Goal: Task Accomplishment & Management: Manage account settings

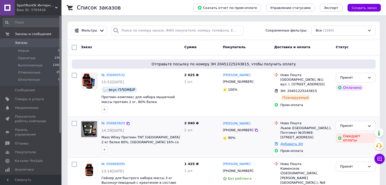
click at [285, 144] on link "Добавить ЭН" at bounding box center [291, 144] width 23 height 4
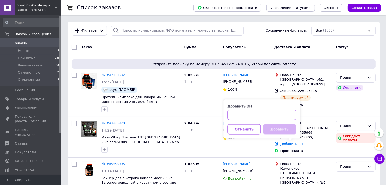
click at [250, 118] on input "Добавить ЭН" at bounding box center [262, 115] width 69 height 10
paste input "20451225166155"
type input "20451225166155"
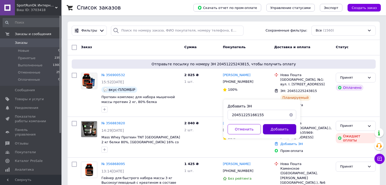
click at [271, 133] on button "Добавить" at bounding box center [279, 129] width 33 height 10
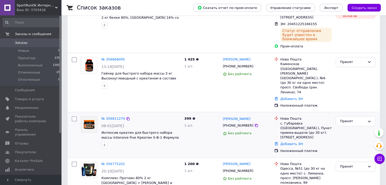
scroll to position [128, 0]
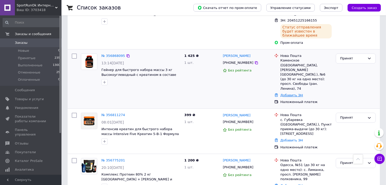
click at [286, 93] on link "Добавить ЭН" at bounding box center [291, 95] width 23 height 4
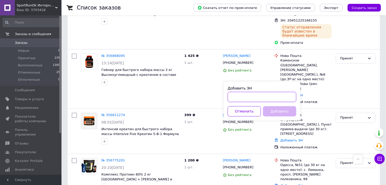
click at [255, 100] on input "Добавить ЭН" at bounding box center [262, 97] width 69 height 10
paste input "20451225055016"
type input "20451225055016"
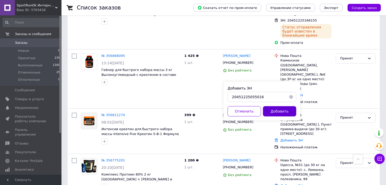
click at [269, 114] on button "Добавить" at bounding box center [279, 111] width 33 height 10
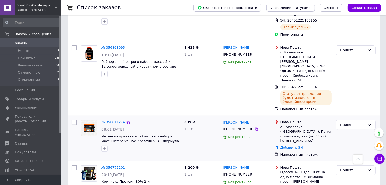
click at [291, 145] on link "Добавить ЭН" at bounding box center [291, 147] width 23 height 4
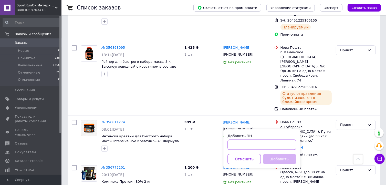
click at [265, 143] on input "Добавить ЭН" at bounding box center [262, 144] width 69 height 10
paste input "20451224796029"
type input "20451224796029"
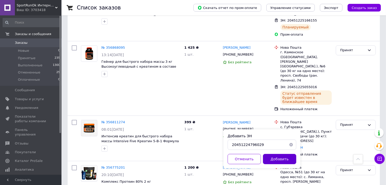
click at [269, 160] on button "Добавить" at bounding box center [279, 159] width 33 height 10
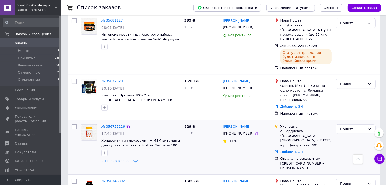
scroll to position [230, 0]
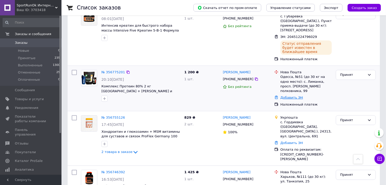
click at [291, 95] on link "Добавить ЭН" at bounding box center [291, 97] width 23 height 4
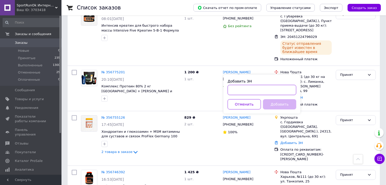
click at [259, 89] on input "Добавить ЭН" at bounding box center [262, 90] width 69 height 10
paste input "20451224790540"
type input "20451224790540"
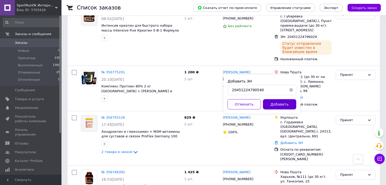
click at [269, 105] on button "Добавить" at bounding box center [279, 104] width 33 height 10
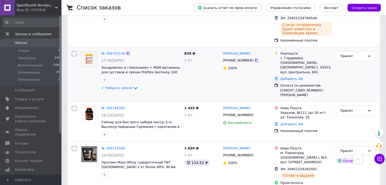
scroll to position [358, 0]
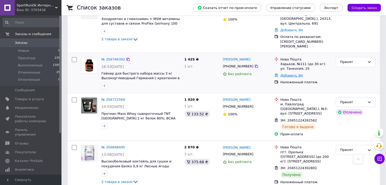
click at [290, 73] on link "Добавить ЭН" at bounding box center [291, 75] width 23 height 4
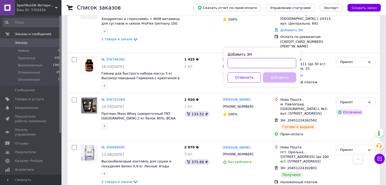
click at [266, 65] on input "Добавить ЭН" at bounding box center [262, 63] width 69 height 10
paste input "20451224780845"
type input "20451224780845"
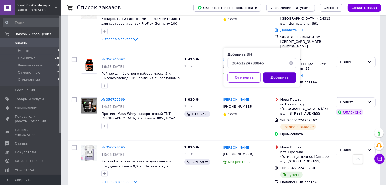
click at [270, 76] on button "Добавить" at bounding box center [279, 77] width 33 height 10
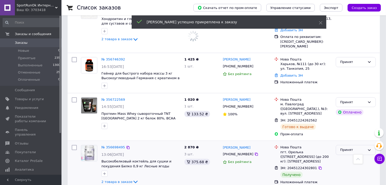
click at [350, 147] on div "Принят" at bounding box center [352, 149] width 25 height 5
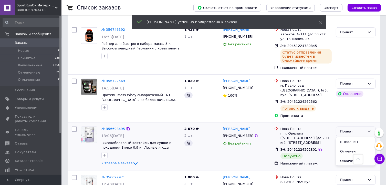
click at [346, 129] on div "Принят" at bounding box center [352, 131] width 25 height 5
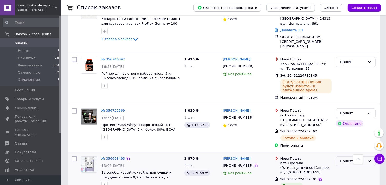
scroll to position [342, 0]
click at [346, 158] on div "Принят" at bounding box center [352, 160] width 25 height 5
click at [344, 167] on li "Выполнен" at bounding box center [355, 171] width 39 height 9
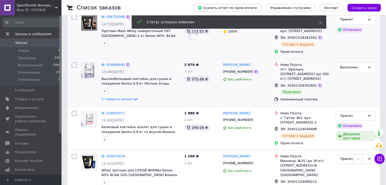
scroll to position [444, 0]
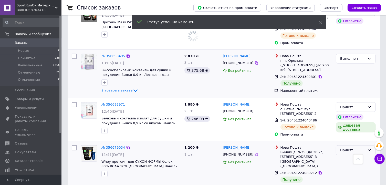
click at [353, 147] on div "Принят" at bounding box center [352, 149] width 25 height 5
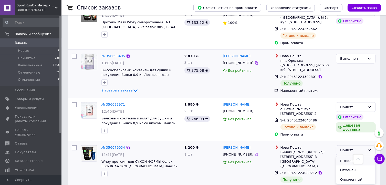
click at [351, 156] on li "Выполнен" at bounding box center [355, 160] width 39 height 9
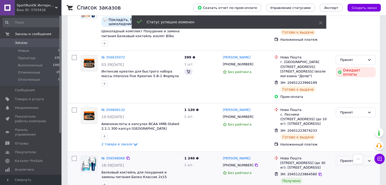
scroll to position [700, 0]
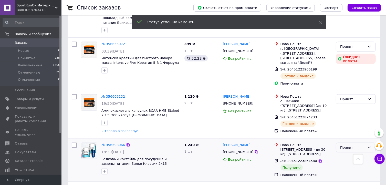
click at [343, 145] on div "Принят" at bounding box center [352, 147] width 25 height 5
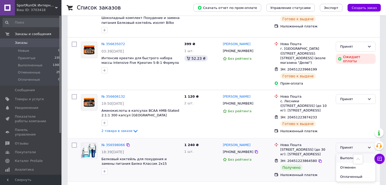
click at [345, 153] on li "Выполнен" at bounding box center [355, 157] width 39 height 9
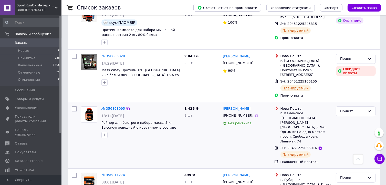
scroll to position [0, 0]
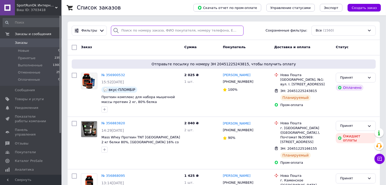
click at [150, 30] on input "search" at bounding box center [177, 31] width 133 height 10
paste input "355683102"
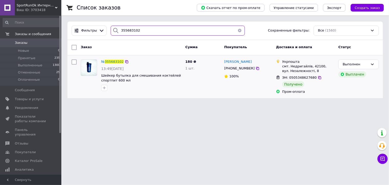
type input "355683102"
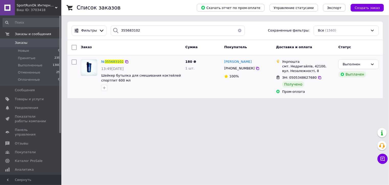
drag, startPoint x: 258, startPoint y: 61, endPoint x: 223, endPoint y: 59, distance: 35.9
click at [223, 59] on div "[PERSON_NAME] [PHONE_NUMBER] 100%" at bounding box center [248, 76] width 52 height 39
copy span "[PERSON_NAME]"
click at [112, 62] on span "355683102" at bounding box center [114, 62] width 19 height 4
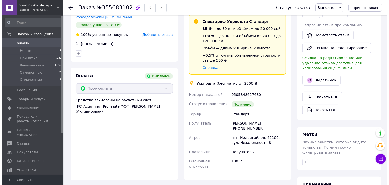
scroll to position [128, 0]
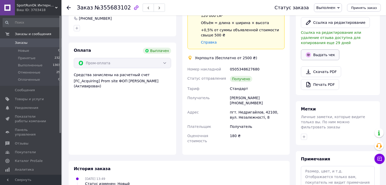
click at [323, 55] on button "Выдать чек" at bounding box center [320, 54] width 38 height 11
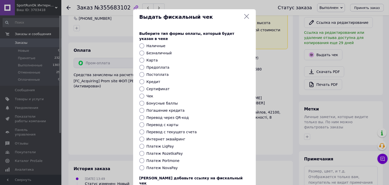
click at [140, 151] on input "Платеж RozetkaPay" at bounding box center [141, 153] width 5 height 5
radio input "true"
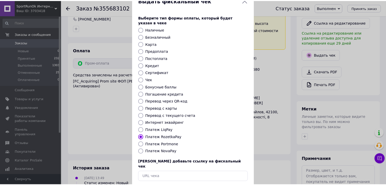
scroll to position [35, 0]
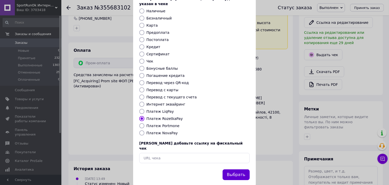
click at [231, 169] on button "Выбрать" at bounding box center [236, 174] width 27 height 11
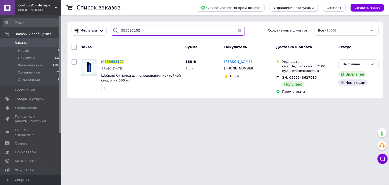
click at [129, 27] on input "355683102" at bounding box center [178, 31] width 134 height 10
paste input "6512086"
drag, startPoint x: 129, startPoint y: 27, endPoint x: 205, endPoint y: 41, distance: 77.5
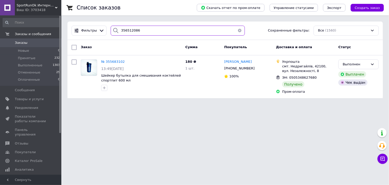
click at [198, 41] on div "Фильтры 356512086 Сохраненные фильтры: Все (1560) Заказ Сумма Покупатель Достав…" at bounding box center [226, 59] width 316 height 77
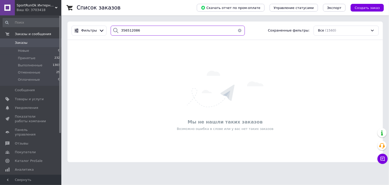
type input "356512086"
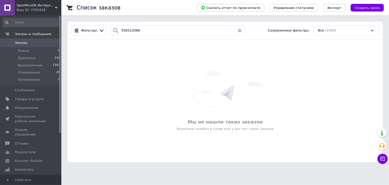
click at [16, 42] on span "Заказы" at bounding box center [21, 42] width 13 height 5
